Goal: Task Accomplishment & Management: Use online tool/utility

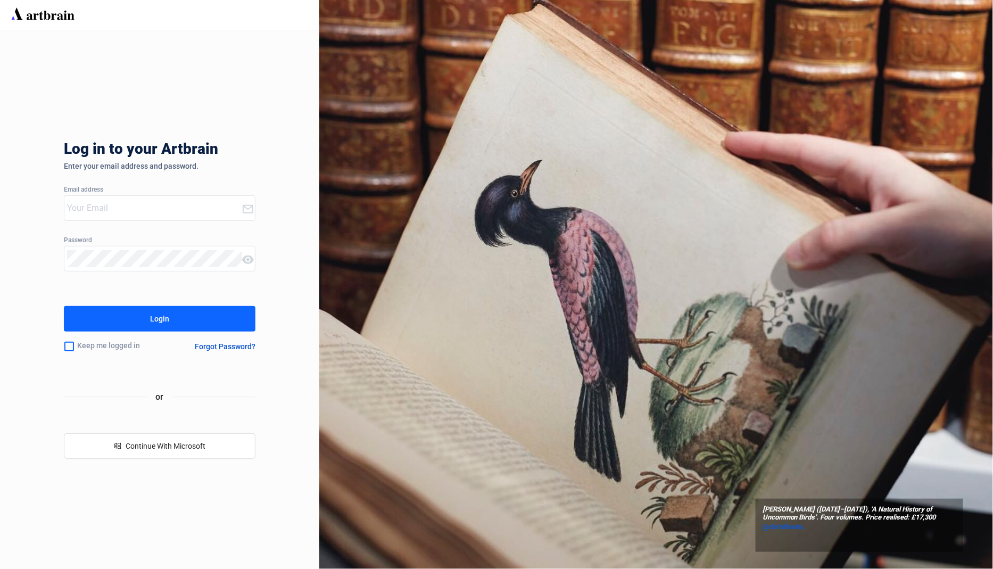
click at [185, 204] on input "email" at bounding box center [154, 207] width 174 height 17
click at [0, 568] on com-1password-button at bounding box center [0, 569] width 0 height 0
type input "[EMAIL_ADDRESS][DOMAIN_NAME]"
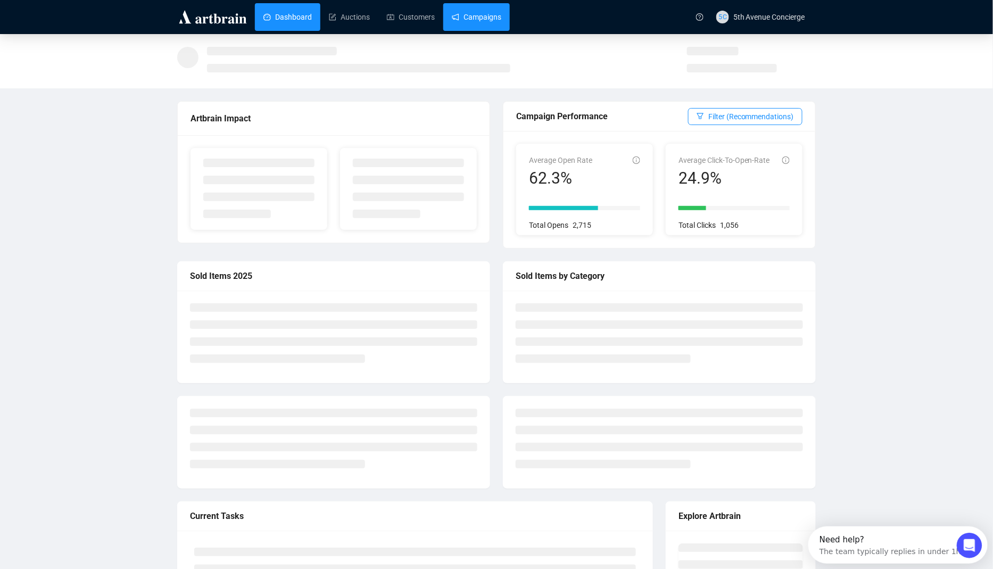
click at [496, 19] on link "Campaigns" at bounding box center [476, 17] width 49 height 28
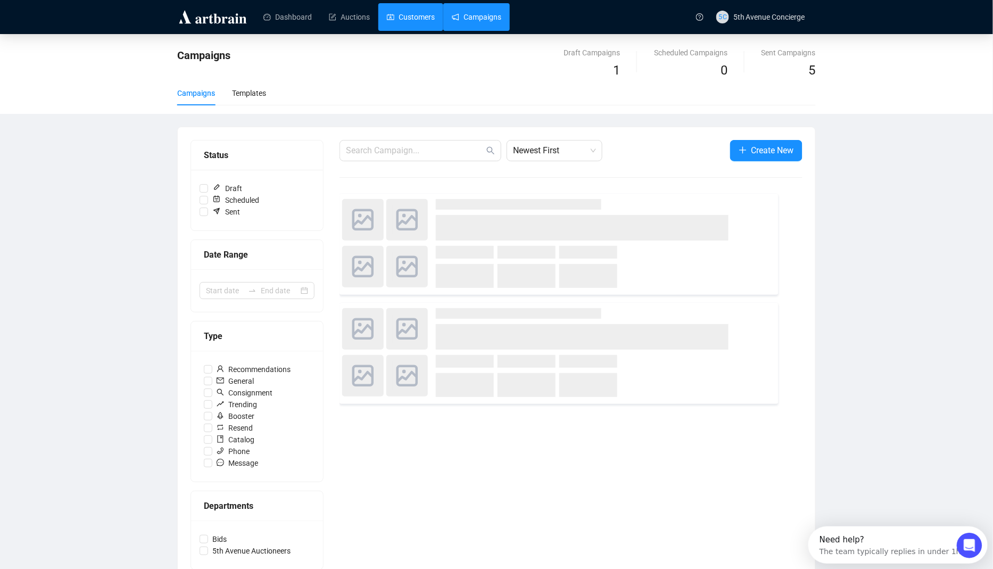
click at [424, 27] on link "Customers" at bounding box center [411, 17] width 48 height 28
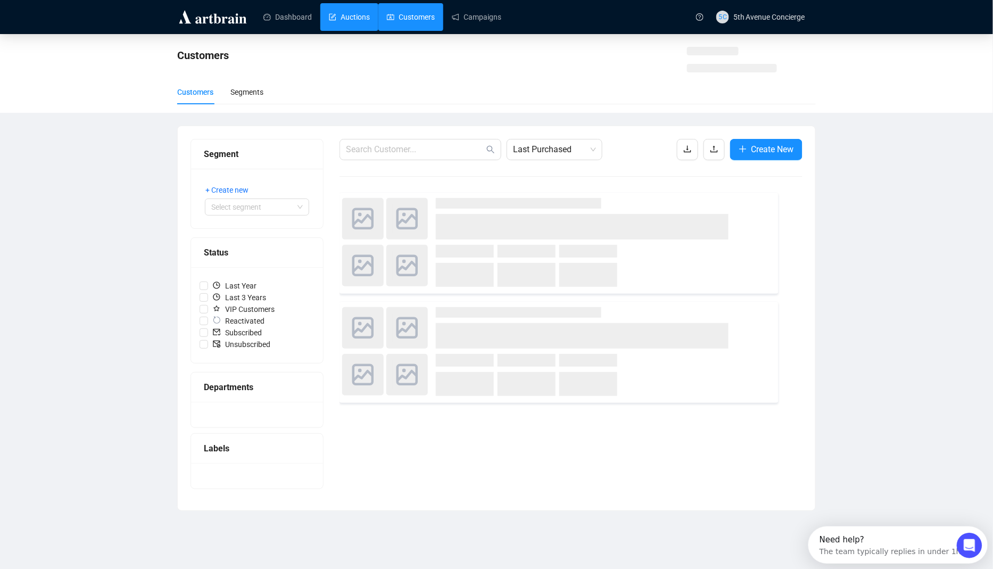
click at [338, 23] on link "Auctions" at bounding box center [349, 17] width 41 height 28
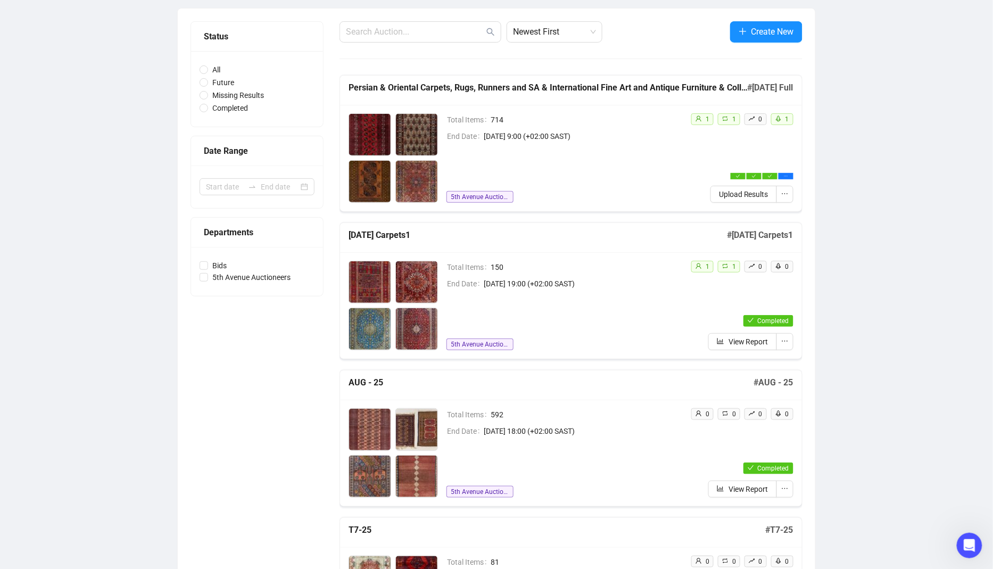
scroll to position [162, 0]
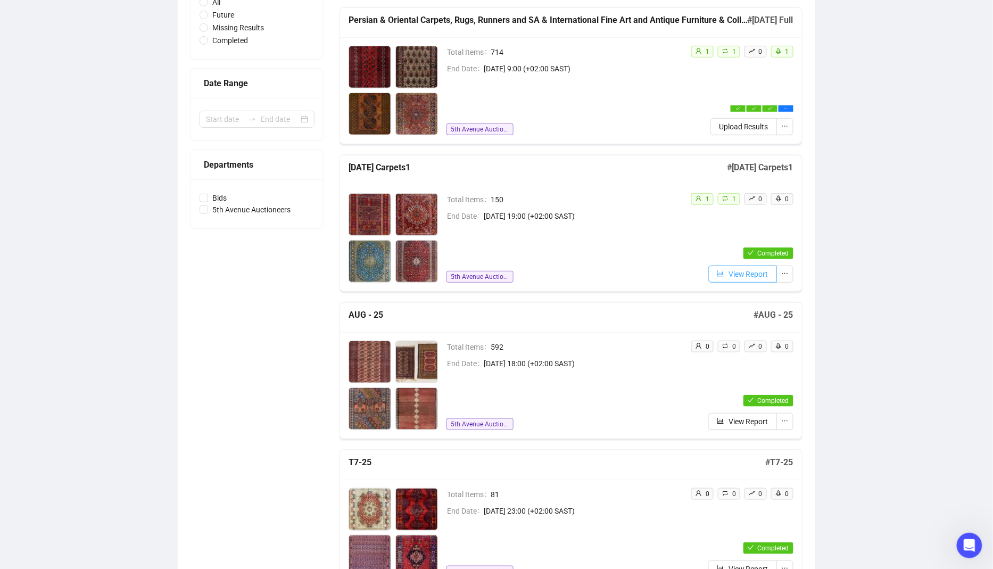
click at [748, 274] on span "View Report" at bounding box center [748, 274] width 40 height 12
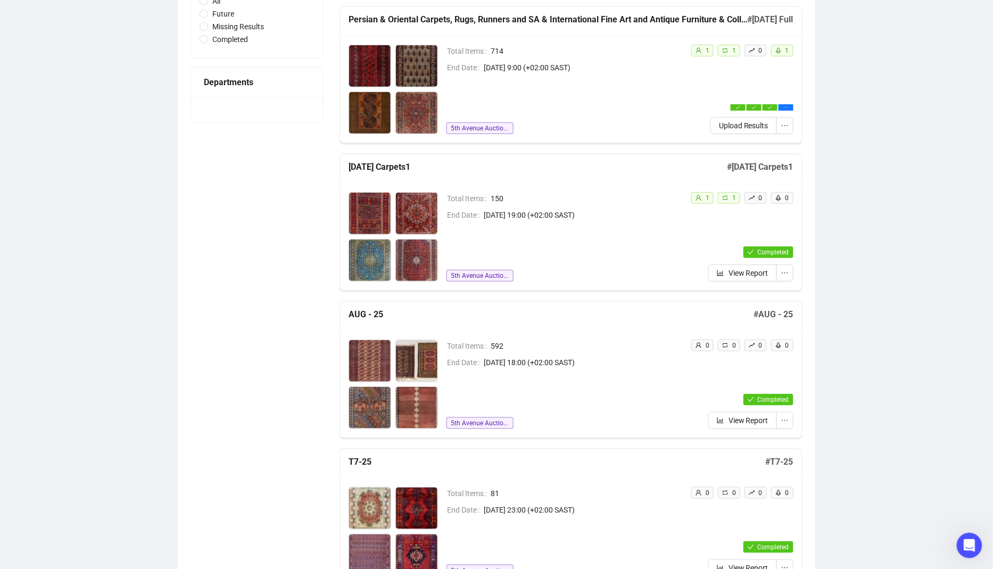
scroll to position [163, 0]
click at [599, 223] on div "Total Items 150 End Date [DATE] 19:00 (+02:00 SAST) 5th Avenue Auctioneers" at bounding box center [564, 236] width 236 height 89
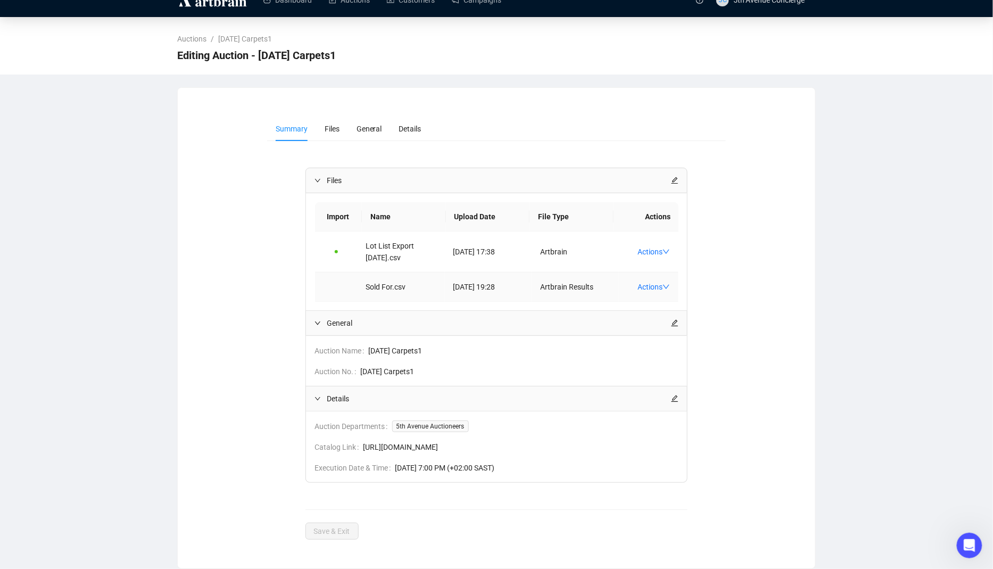
scroll to position [37, 0]
click at [662, 247] on link "Actions" at bounding box center [653, 251] width 32 height 9
click at [570, 272] on td "Artbrain Results" at bounding box center [574, 286] width 87 height 29
click at [641, 282] on link "Actions" at bounding box center [653, 286] width 32 height 9
click at [693, 325] on span "Download FF" at bounding box center [679, 331] width 70 height 12
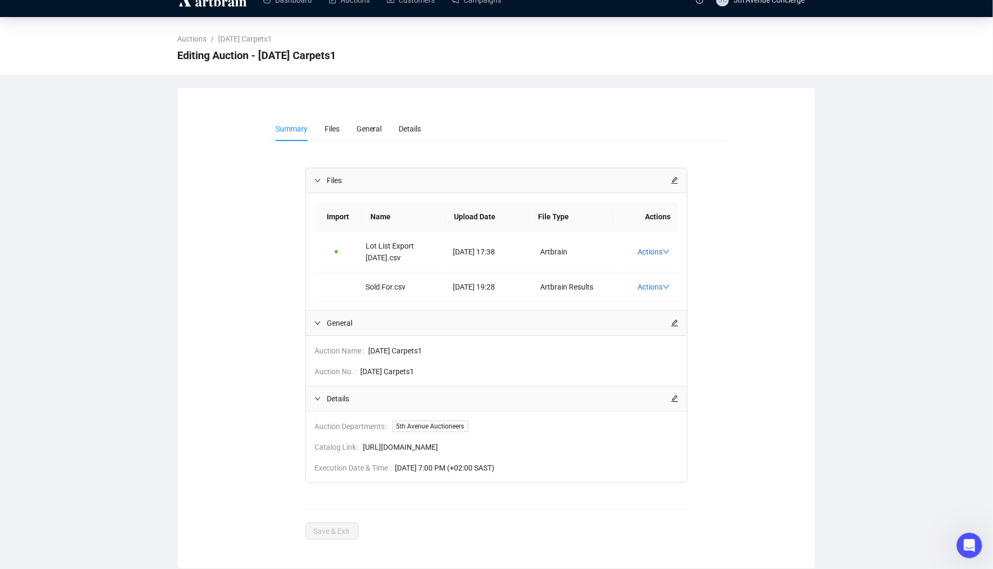
scroll to position [0, 0]
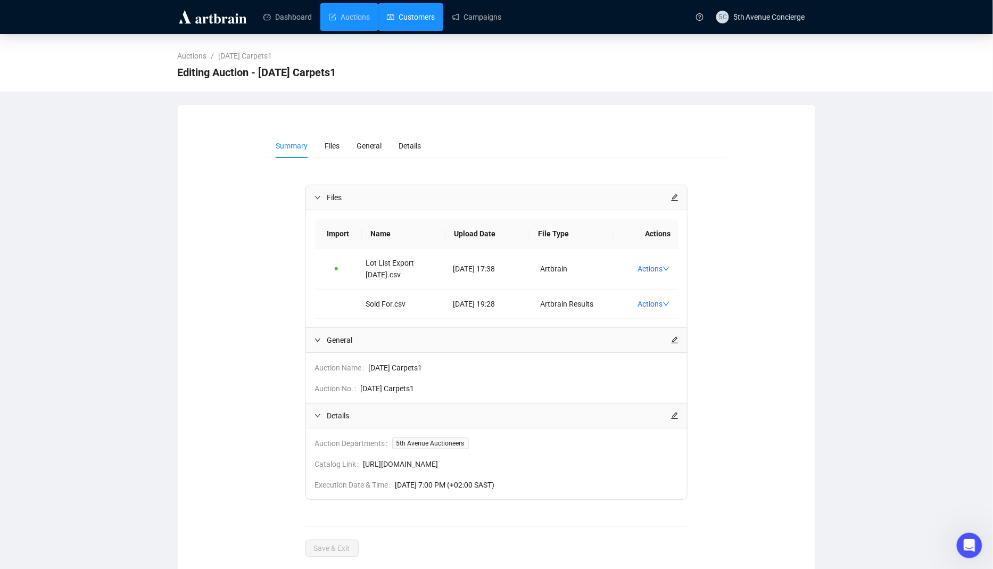
click at [404, 17] on link "Customers" at bounding box center [411, 17] width 48 height 28
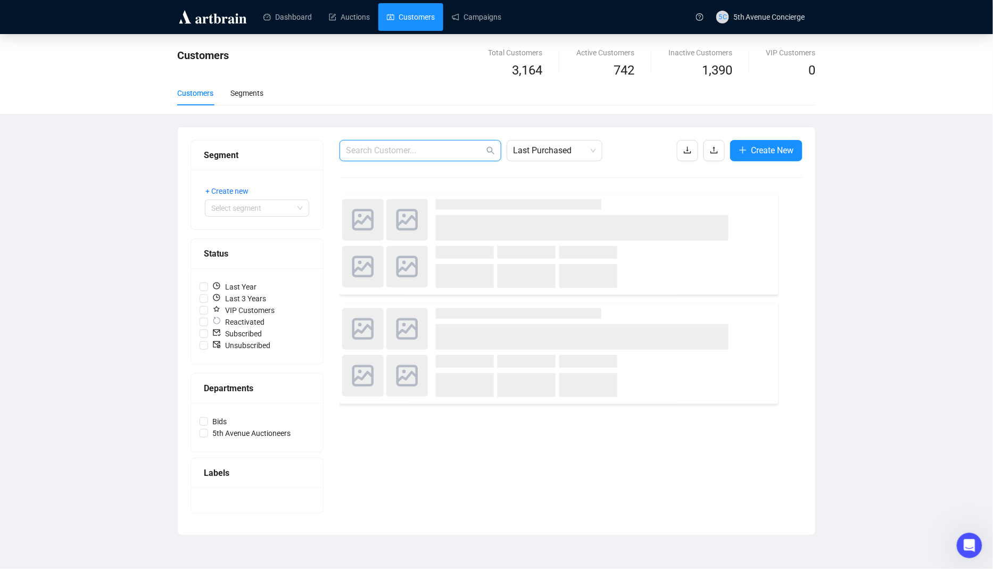
click at [362, 153] on input "text" at bounding box center [415, 150] width 138 height 13
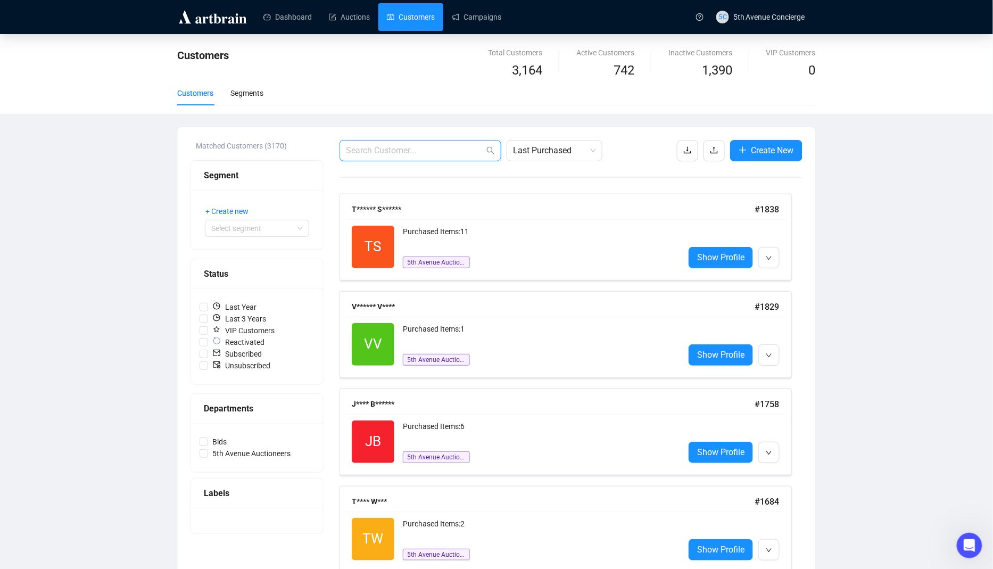
paste input "884"
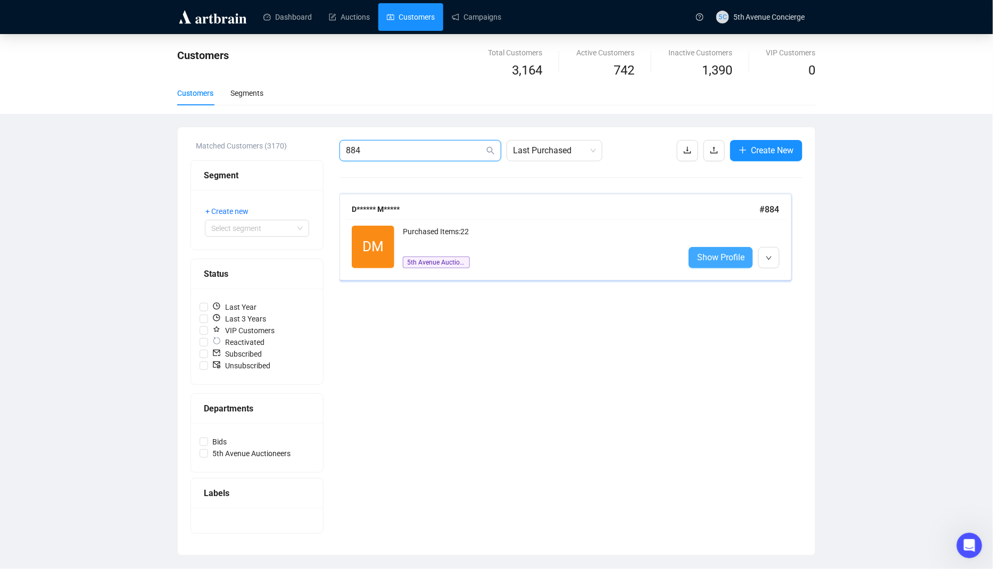
type input "884"
click at [705, 257] on span "Show Profile" at bounding box center [720, 257] width 47 height 13
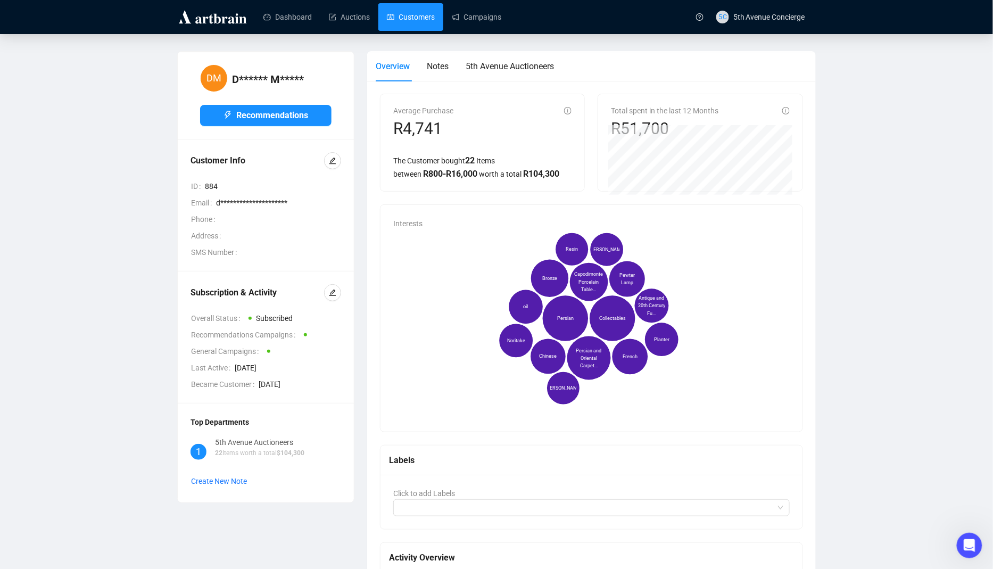
click at [414, 21] on link "Customers" at bounding box center [411, 17] width 48 height 28
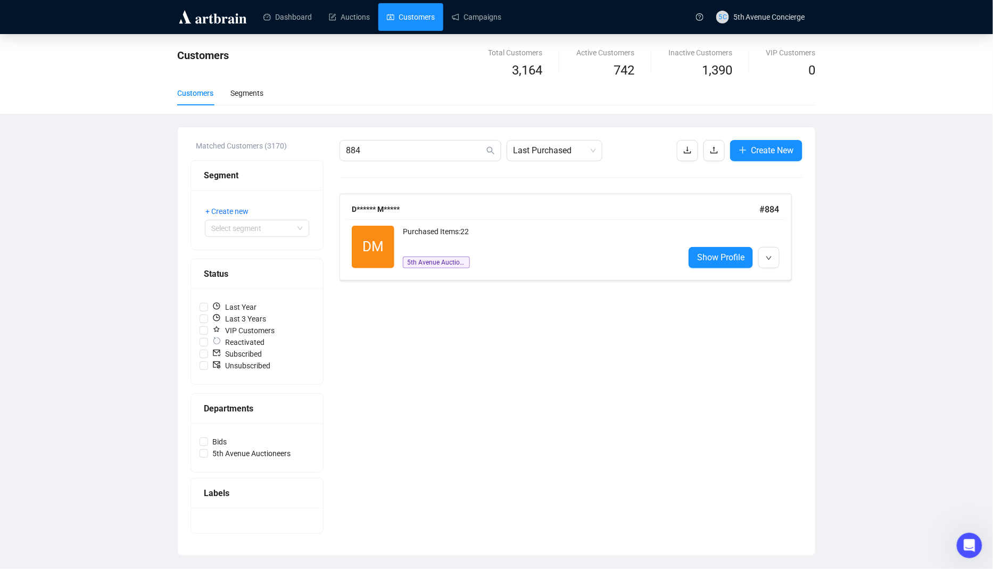
click at [514, 12] on ul "Dashboard Auctions Customers Campaigns" at bounding box center [470, 17] width 431 height 28
click at [481, 31] on div "Dashboard Auctions Customers Campaigns" at bounding box center [471, 17] width 438 height 34
click at [482, 29] on link "Campaigns" at bounding box center [476, 17] width 49 height 28
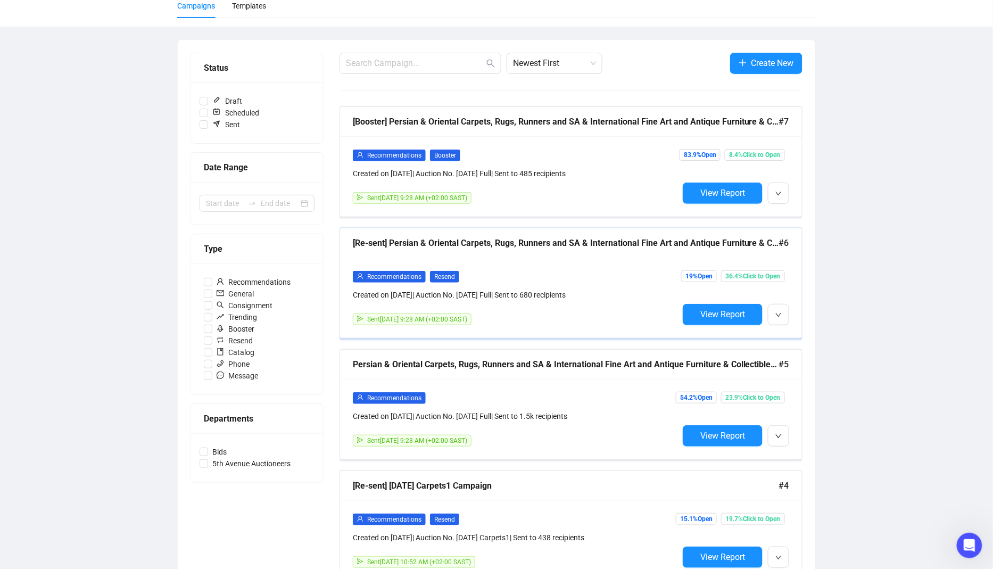
scroll to position [182, 0]
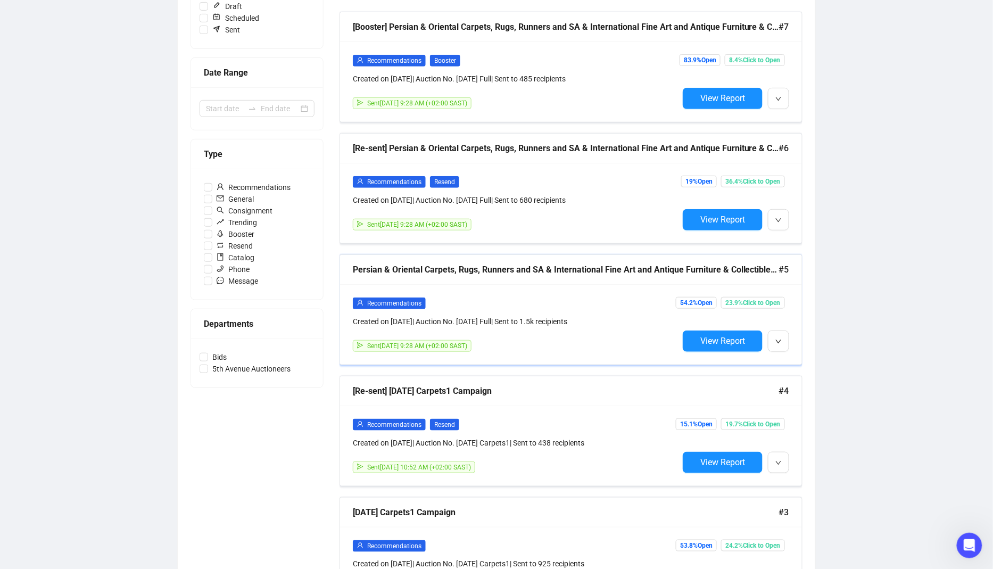
click at [624, 285] on div "Recommendations Created on [DATE] | Auction No. [DATE] Full | Sent to 1.5k reci…" at bounding box center [571, 324] width 462 height 80
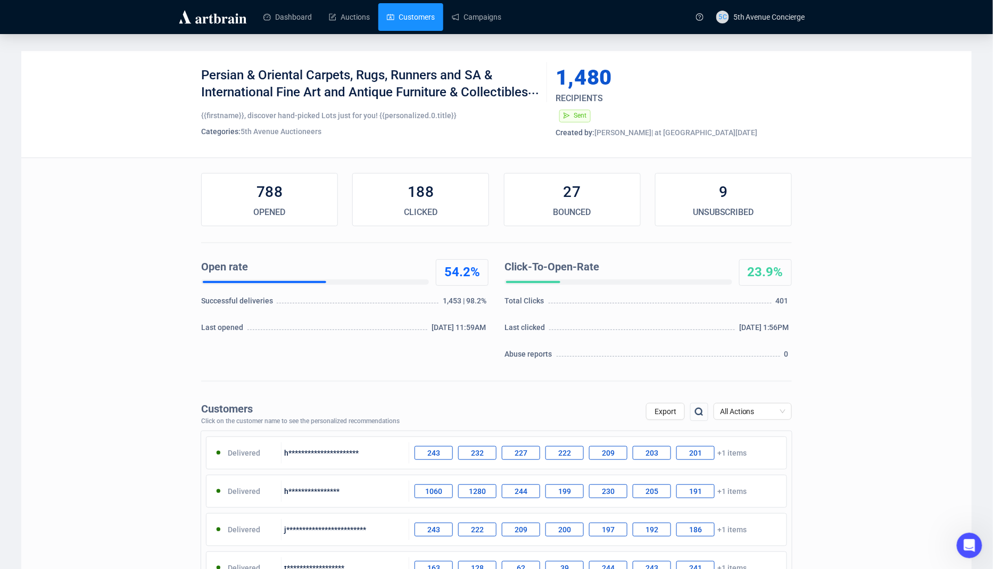
click at [423, 14] on link "Customers" at bounding box center [411, 17] width 48 height 28
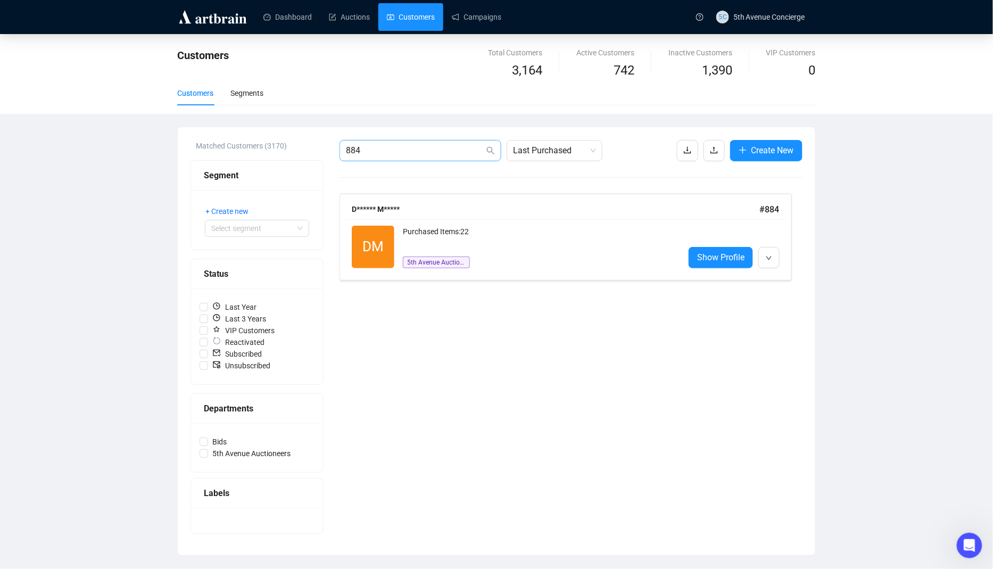
click at [382, 157] on span "884" at bounding box center [420, 150] width 162 height 21
click at [378, 141] on span "884" at bounding box center [420, 150] width 162 height 21
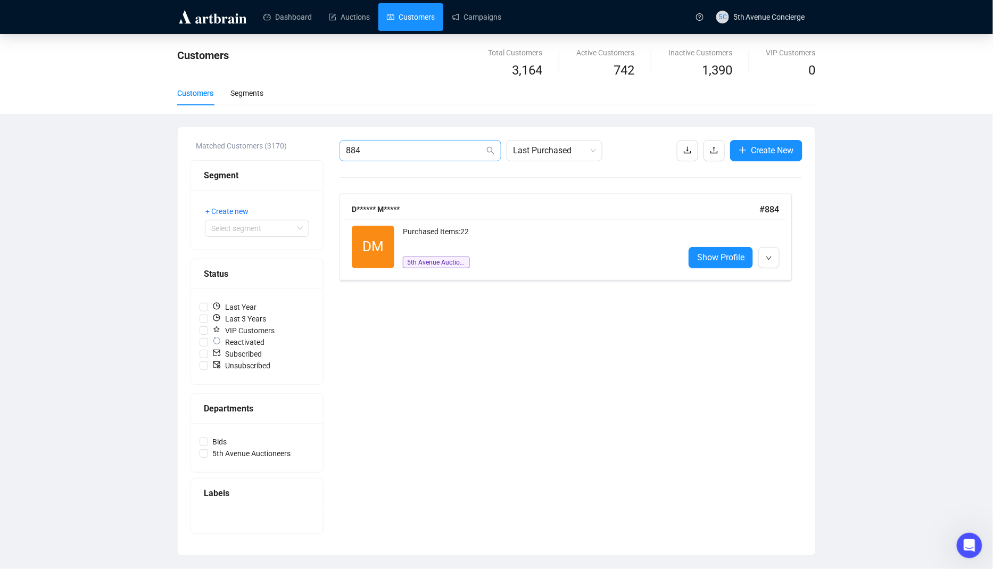
click at [378, 141] on span "884" at bounding box center [420, 150] width 162 height 21
click at [378, 145] on input "884" at bounding box center [415, 150] width 138 height 13
paste input "592"
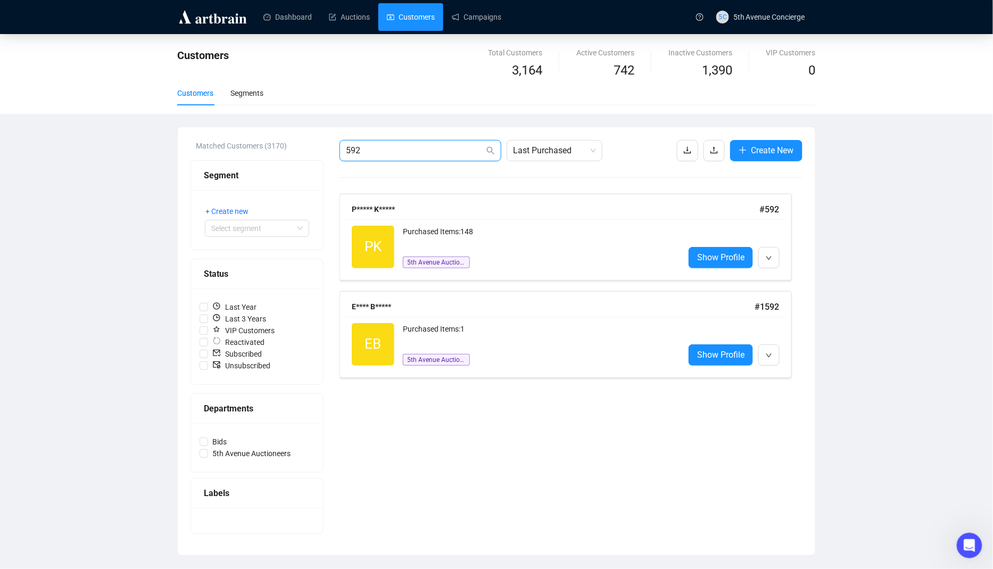
type input "592"
click at [454, 31] on div "Dashboard Auctions Customers Campaigns" at bounding box center [471, 17] width 438 height 34
click at [463, 21] on link "Campaigns" at bounding box center [476, 17] width 49 height 28
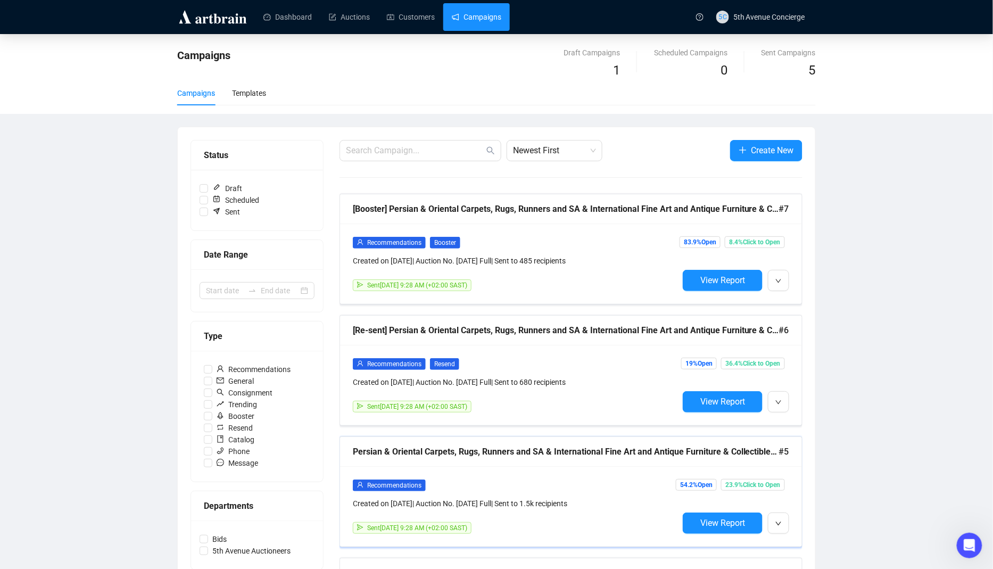
scroll to position [40, 0]
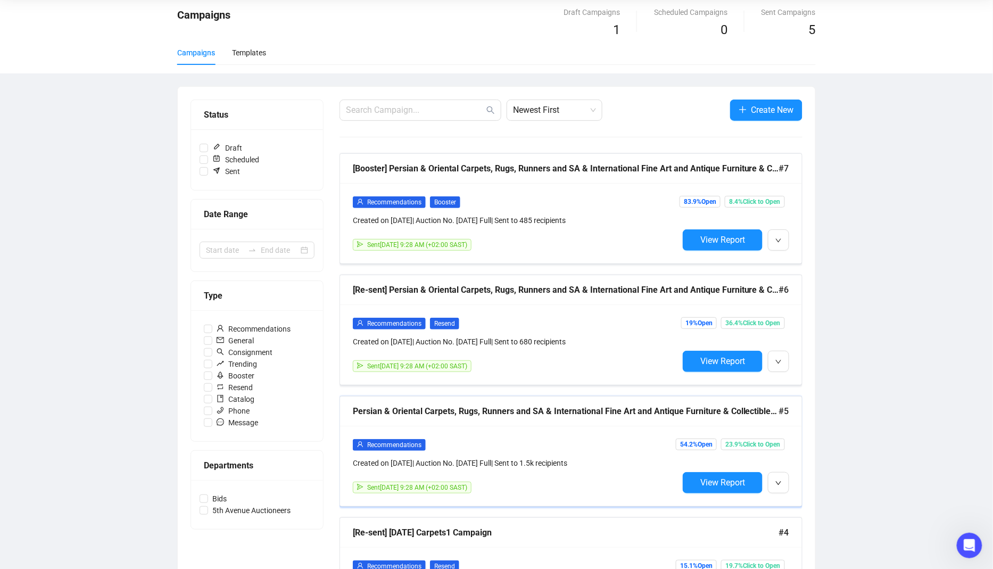
click at [635, 451] on div "Recommendations Created on [DATE] | Auction No. [DATE] Full | Sent to 1.5k reci…" at bounding box center [516, 453] width 326 height 30
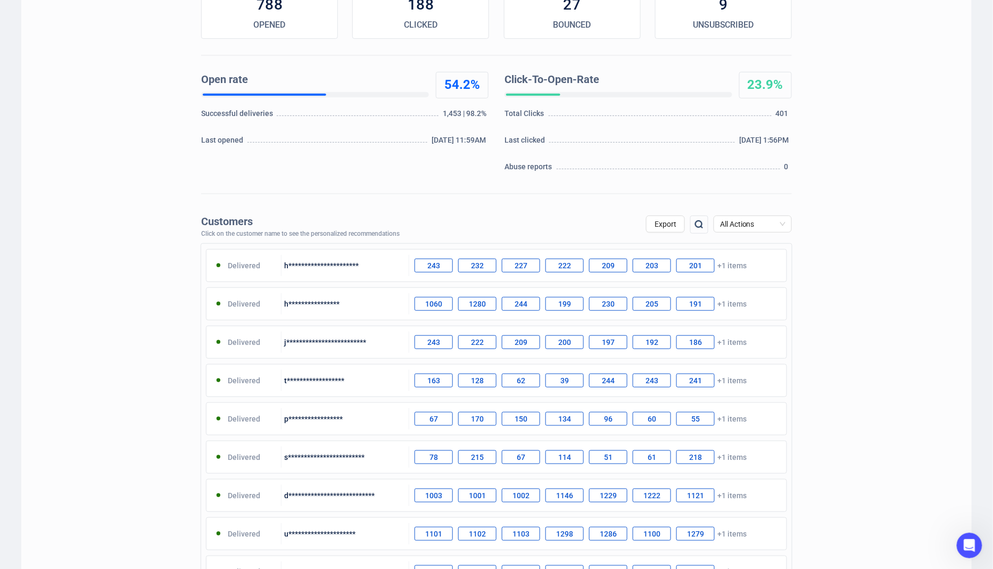
scroll to position [252, 0]
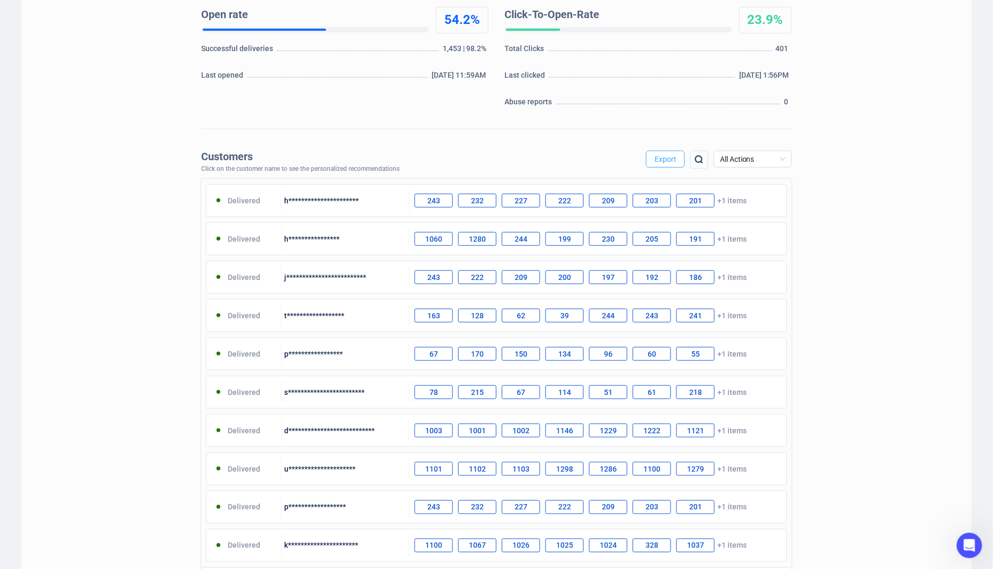
click at [670, 159] on span "Export" at bounding box center [665, 159] width 22 height 9
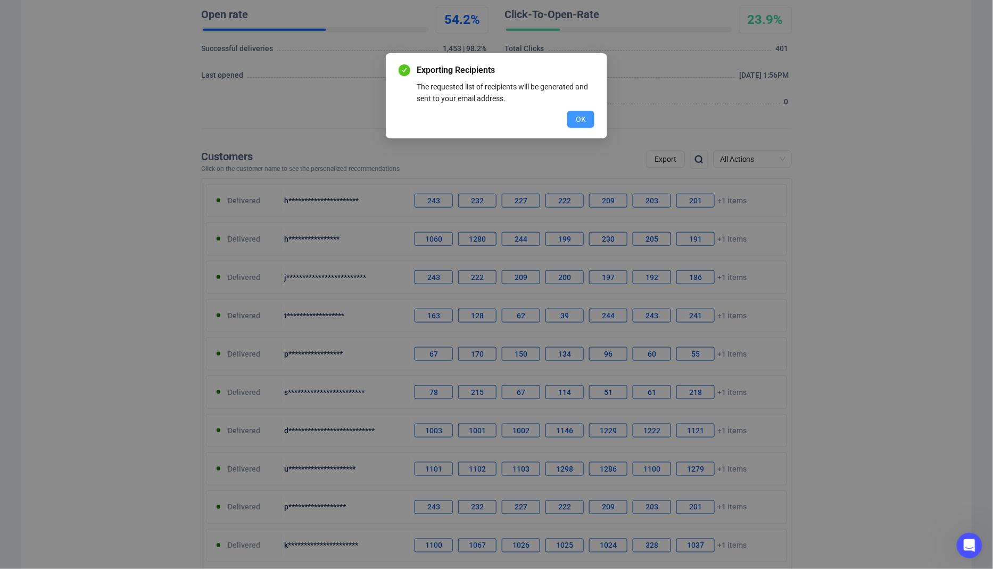
click at [588, 118] on button "OK" at bounding box center [580, 119] width 27 height 17
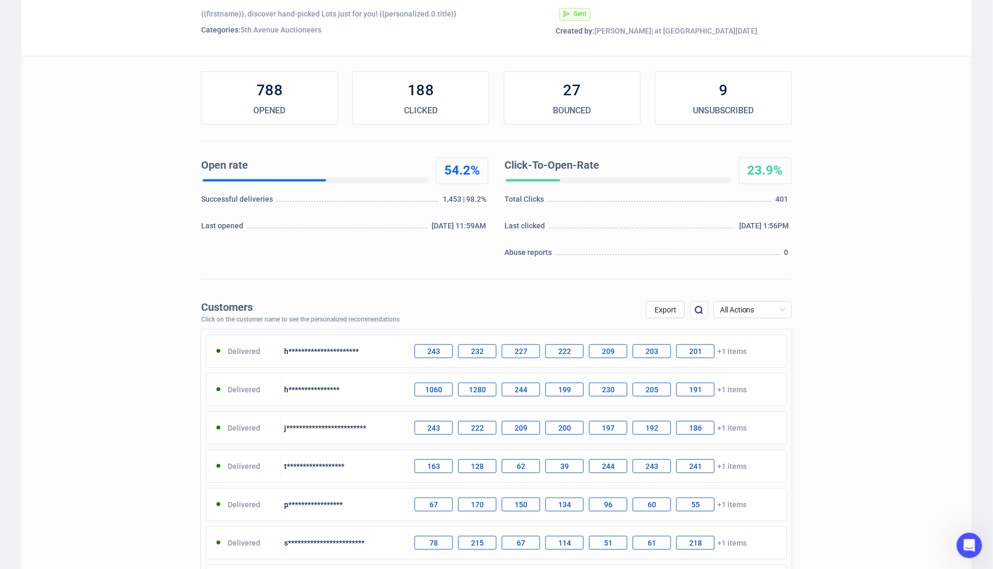
scroll to position [0, 0]
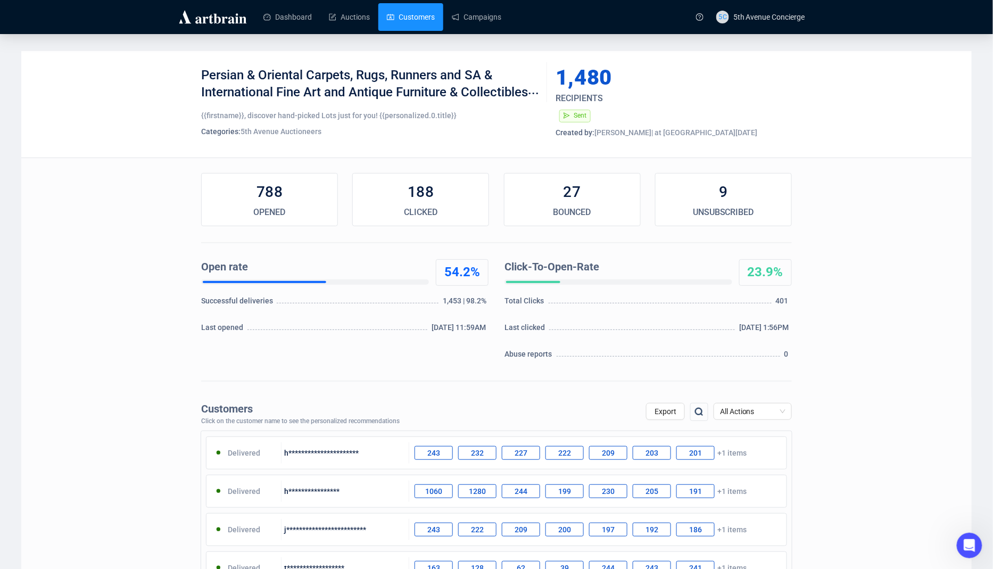
click at [421, 15] on link "Customers" at bounding box center [411, 17] width 48 height 28
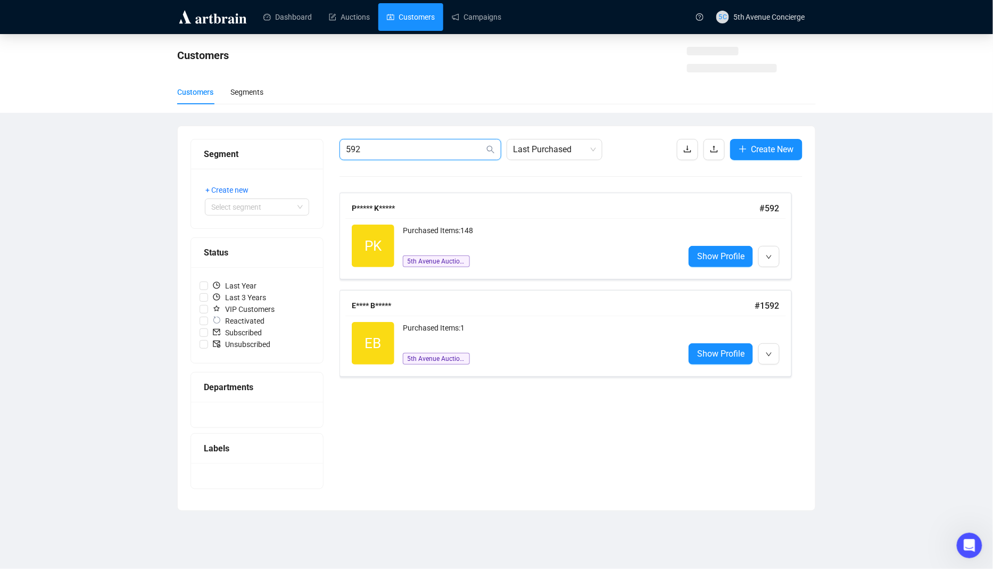
click at [428, 149] on input "592" at bounding box center [415, 149] width 138 height 13
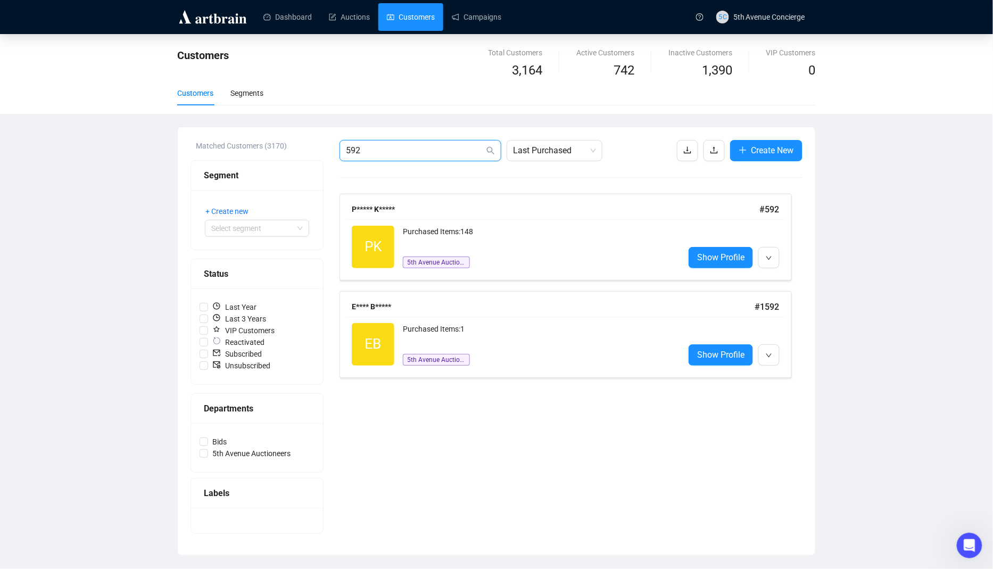
click at [428, 149] on input "592" at bounding box center [415, 150] width 138 height 13
paste input "2033"
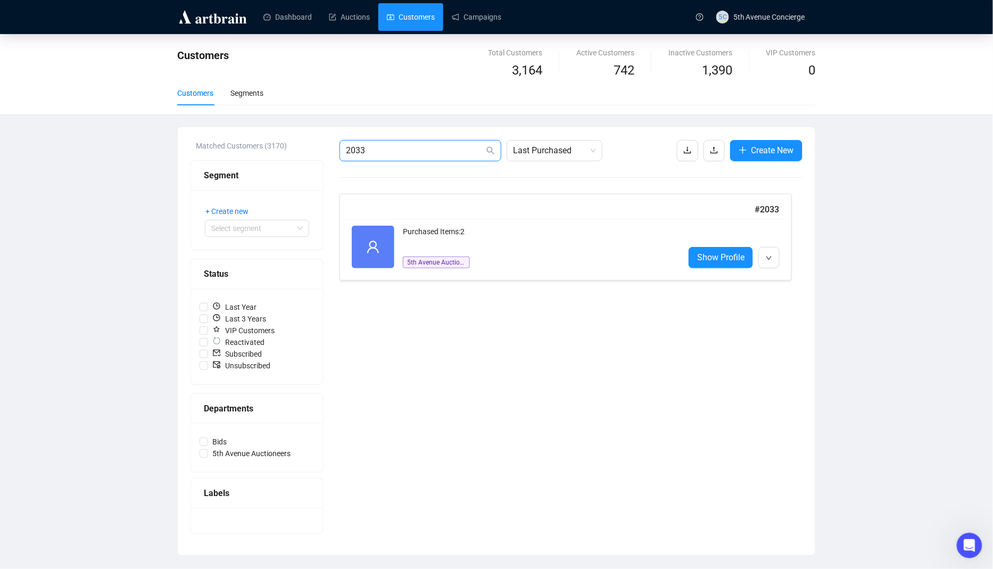
type input "2033"
click at [364, 32] on div "Dashboard Auctions Customers Campaigns" at bounding box center [471, 17] width 438 height 34
click at [364, 24] on link "Auctions" at bounding box center [349, 17] width 41 height 28
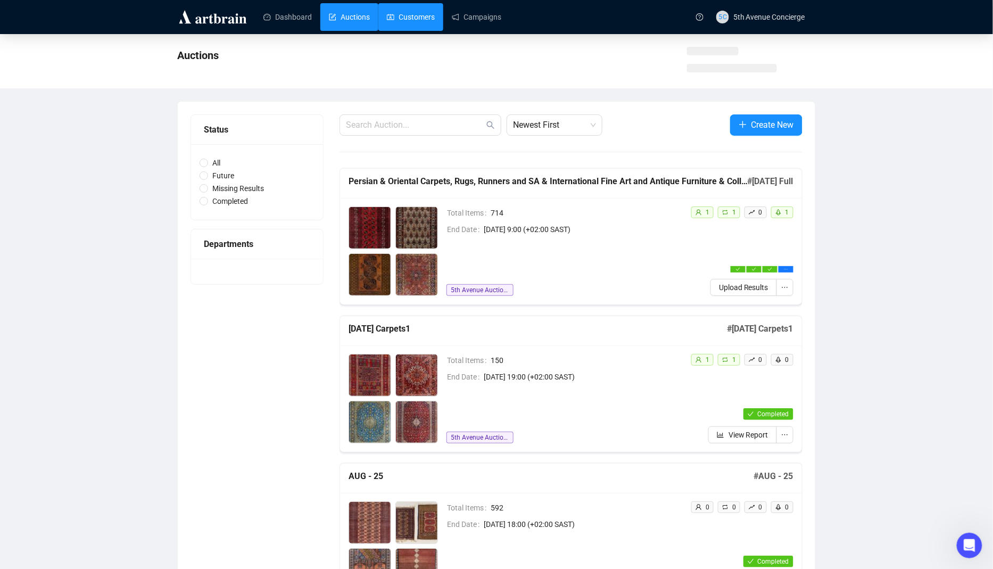
click at [424, 15] on link "Customers" at bounding box center [411, 17] width 48 height 28
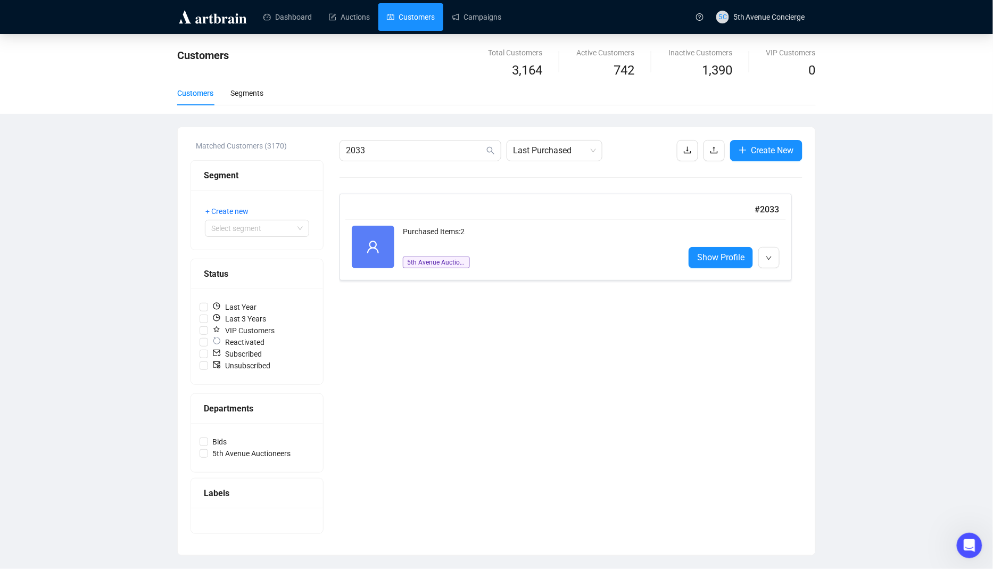
click at [790, 35] on div "Customers Total Customers 3,164 Active Customers 742 Inactive Customers 1,390 V…" at bounding box center [496, 74] width 993 height 80
click at [775, 29] on span "[STREET_ADDRESS] Concierge" at bounding box center [760, 17] width 89 height 34
click at [732, 140] on span "Logout" at bounding box center [779, 137] width 95 height 12
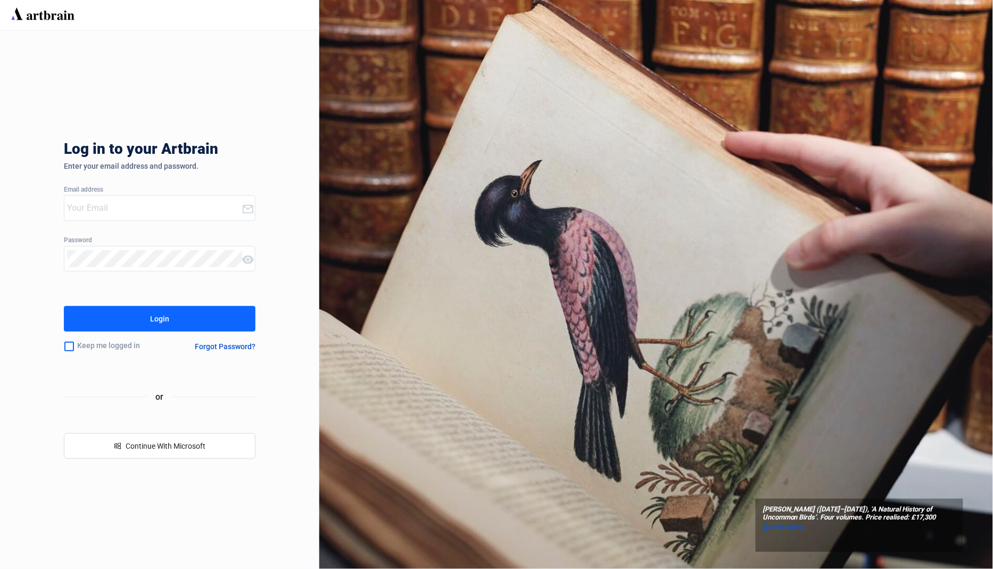
click at [170, 210] on input "email" at bounding box center [154, 207] width 174 height 17
click at [0, 568] on com-1password-button at bounding box center [0, 569] width 0 height 0
type input "[EMAIL_ADDRESS][DOMAIN_NAME]"
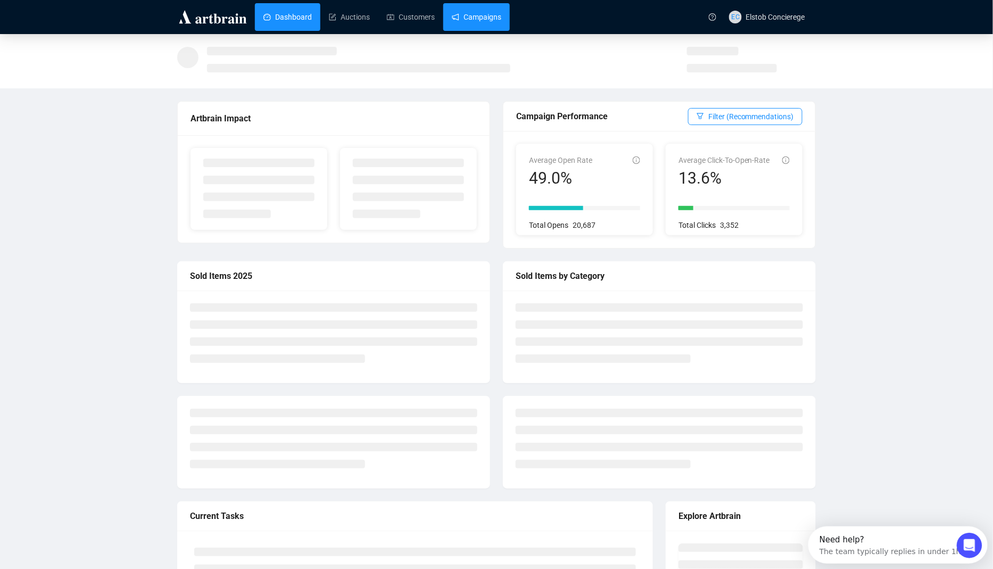
click at [484, 28] on link "Campaigns" at bounding box center [476, 17] width 49 height 28
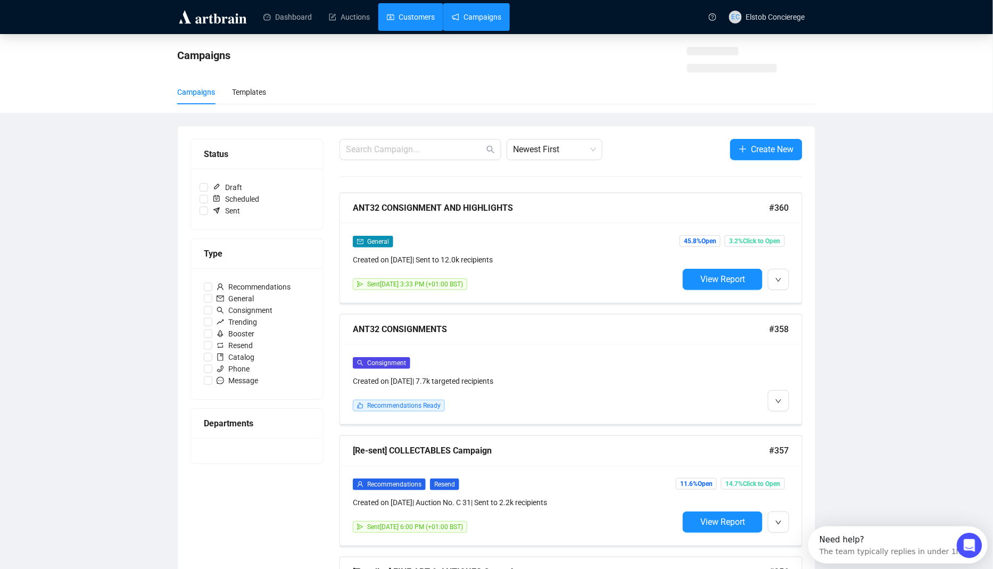
click at [435, 22] on link "Customers" at bounding box center [411, 17] width 48 height 28
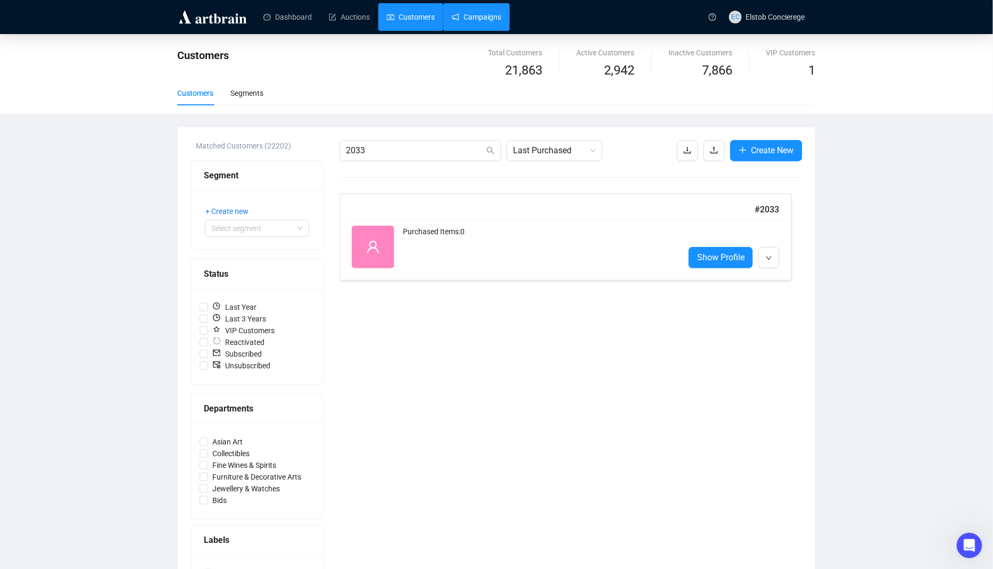
click at [474, 14] on link "Campaigns" at bounding box center [476, 17] width 49 height 28
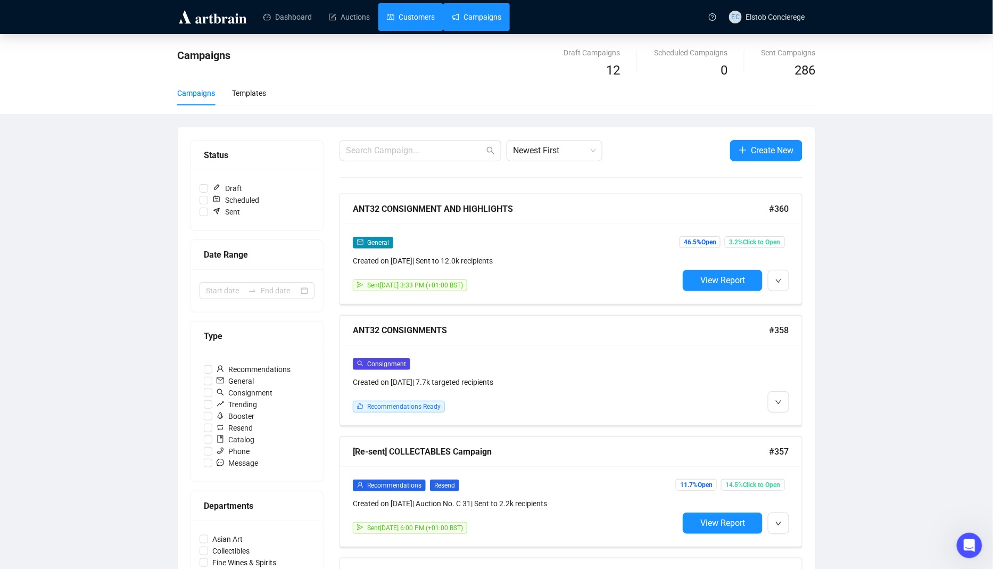
click at [415, 22] on link "Customers" at bounding box center [411, 17] width 48 height 28
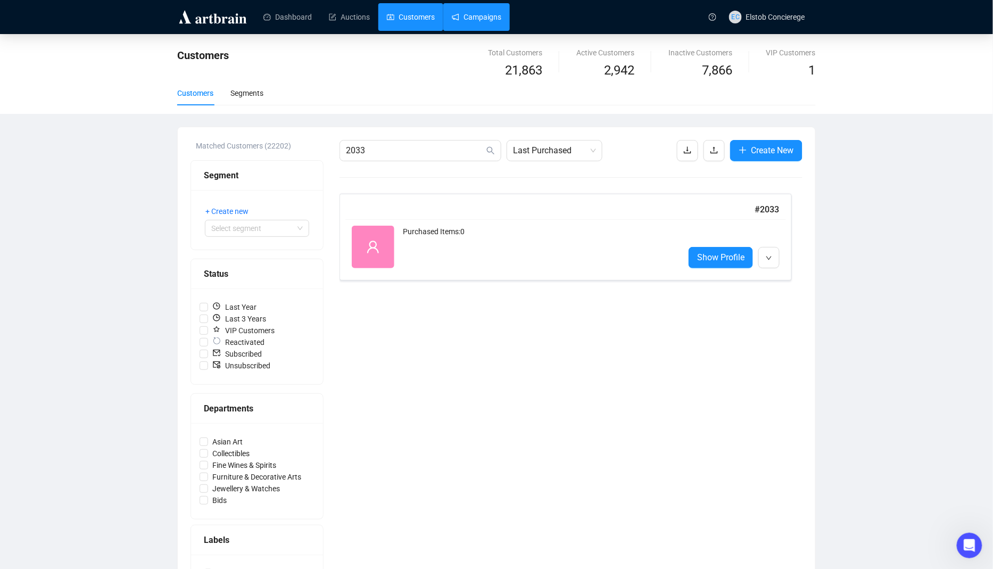
click at [485, 15] on link "Campaigns" at bounding box center [476, 17] width 49 height 28
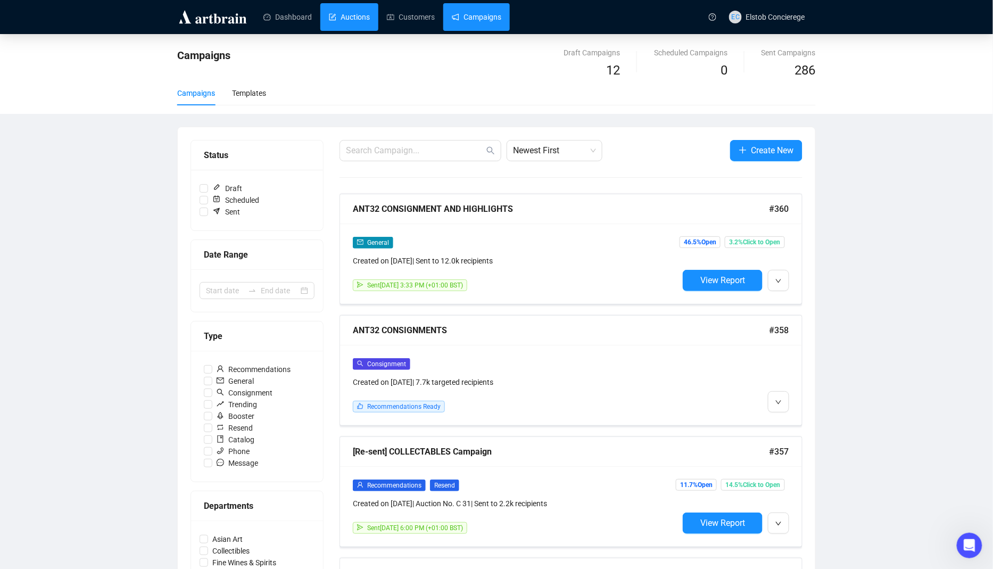
click at [338, 28] on link "Auctions" at bounding box center [349, 17] width 41 height 28
